Goal: Communication & Community: Ask a question

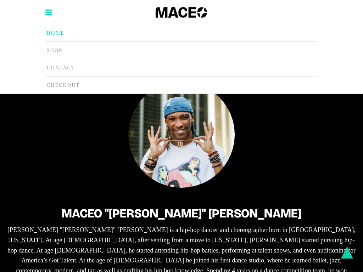
scroll to position [0, 1455]
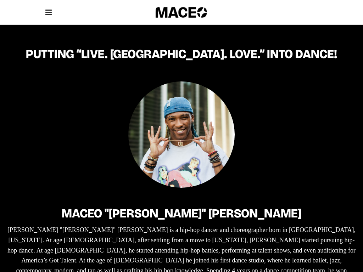
scroll to position [0, 1203]
